Goal: Information Seeking & Learning: Find contact information

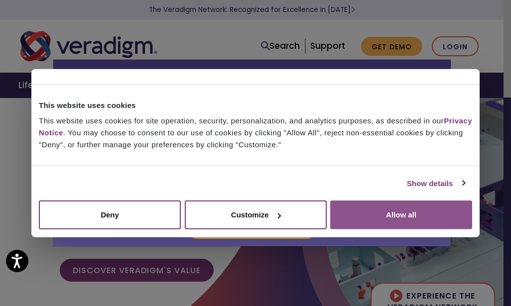
click at [408, 218] on button "Allow all" at bounding box center [401, 215] width 142 height 29
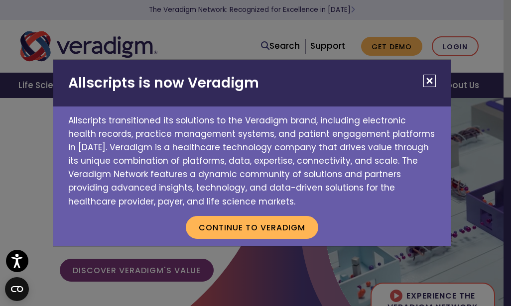
click at [428, 82] on button "Close" at bounding box center [429, 81] width 12 height 12
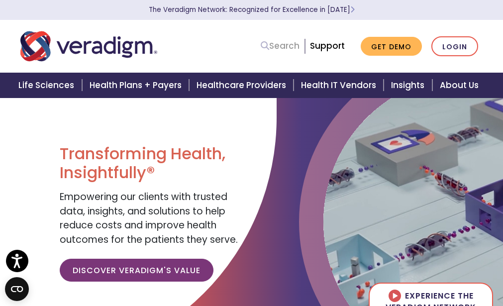
click at [291, 49] on link "Search" at bounding box center [280, 45] width 39 height 13
click at [385, 61] on div "Search Support Get Demo Login" at bounding box center [252, 46] width 478 height 33
click at [331, 47] on link "Support" at bounding box center [327, 46] width 35 height 12
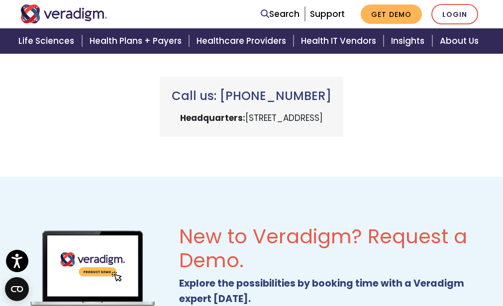
scroll to position [498, 0]
